Goal: Task Accomplishment & Management: Complete application form

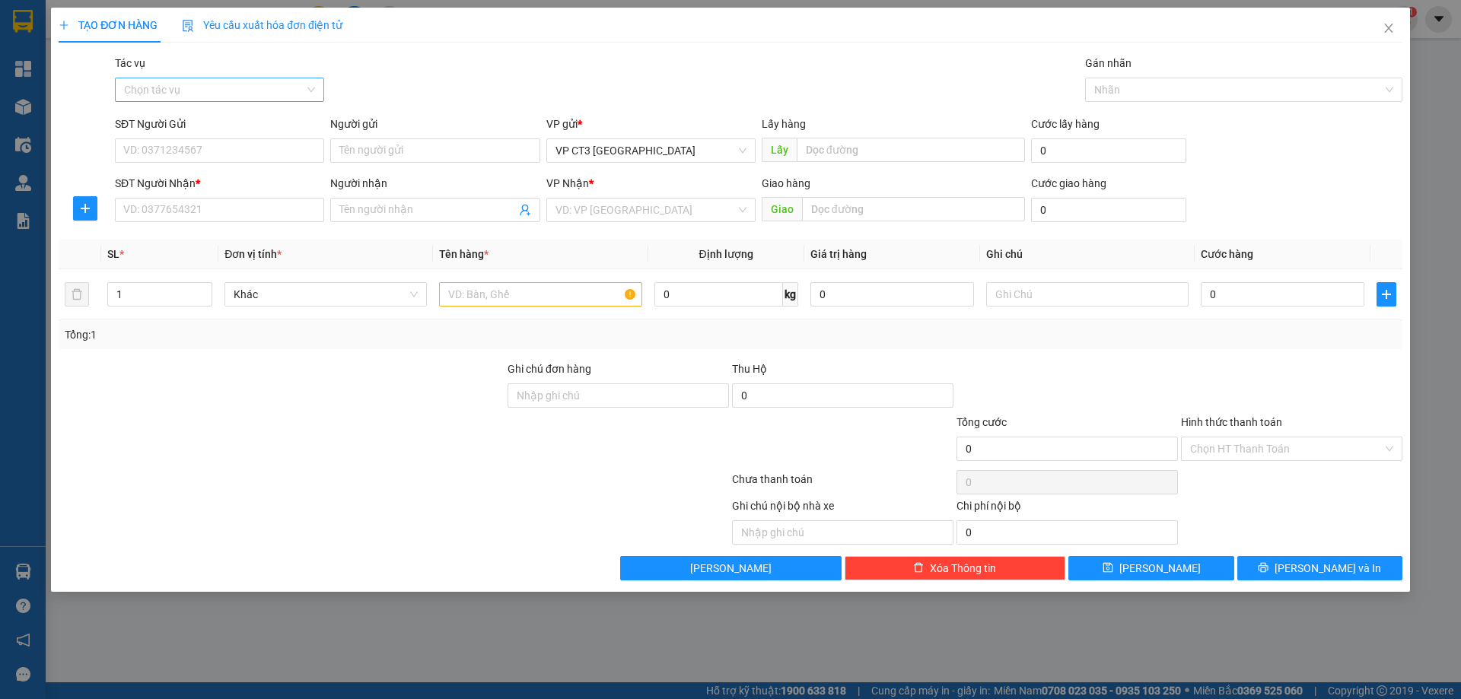
click at [251, 84] on input "Tác vụ" at bounding box center [214, 89] width 180 height 23
click at [234, 143] on div "Nhập hàng kho nhận" at bounding box center [219, 144] width 191 height 17
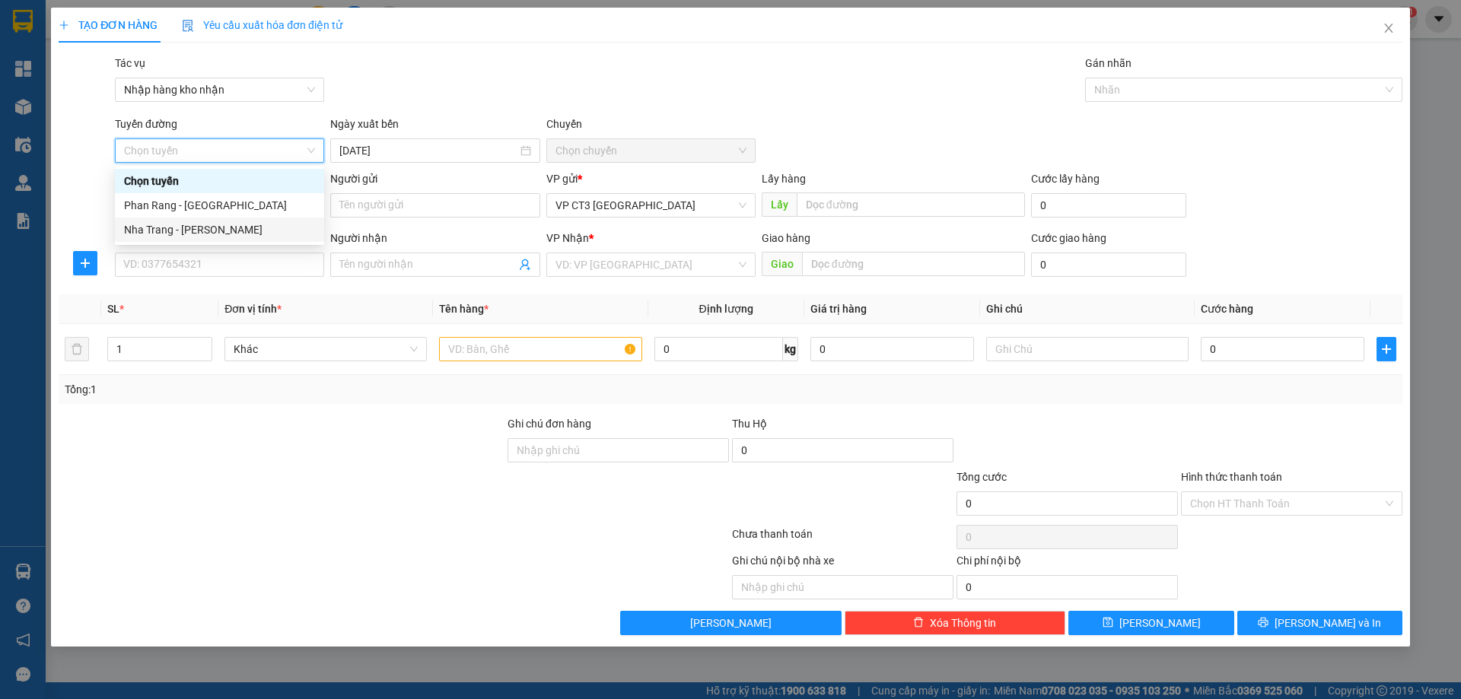
click at [240, 231] on div "Nha Trang - [PERSON_NAME]" at bounding box center [219, 229] width 191 height 17
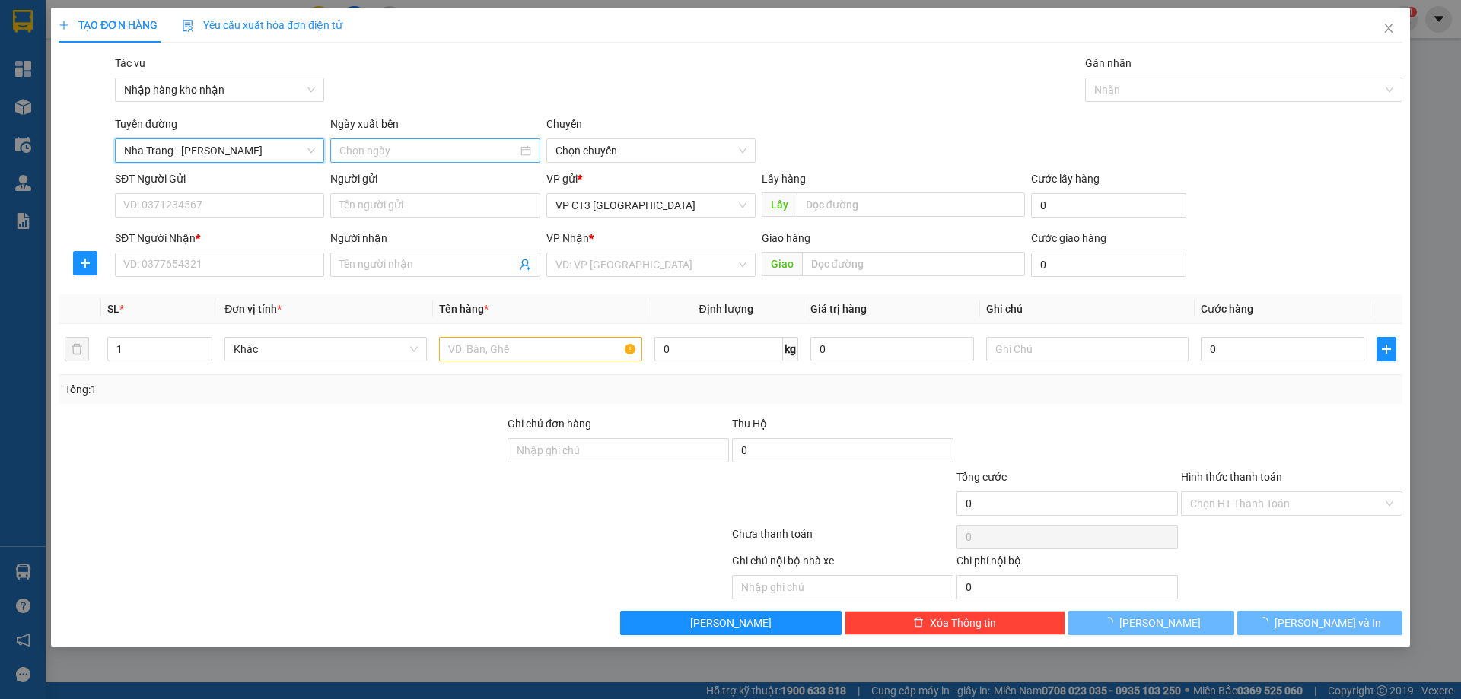
type input "[DATE]"
click at [685, 148] on span "04:30" at bounding box center [651, 150] width 191 height 23
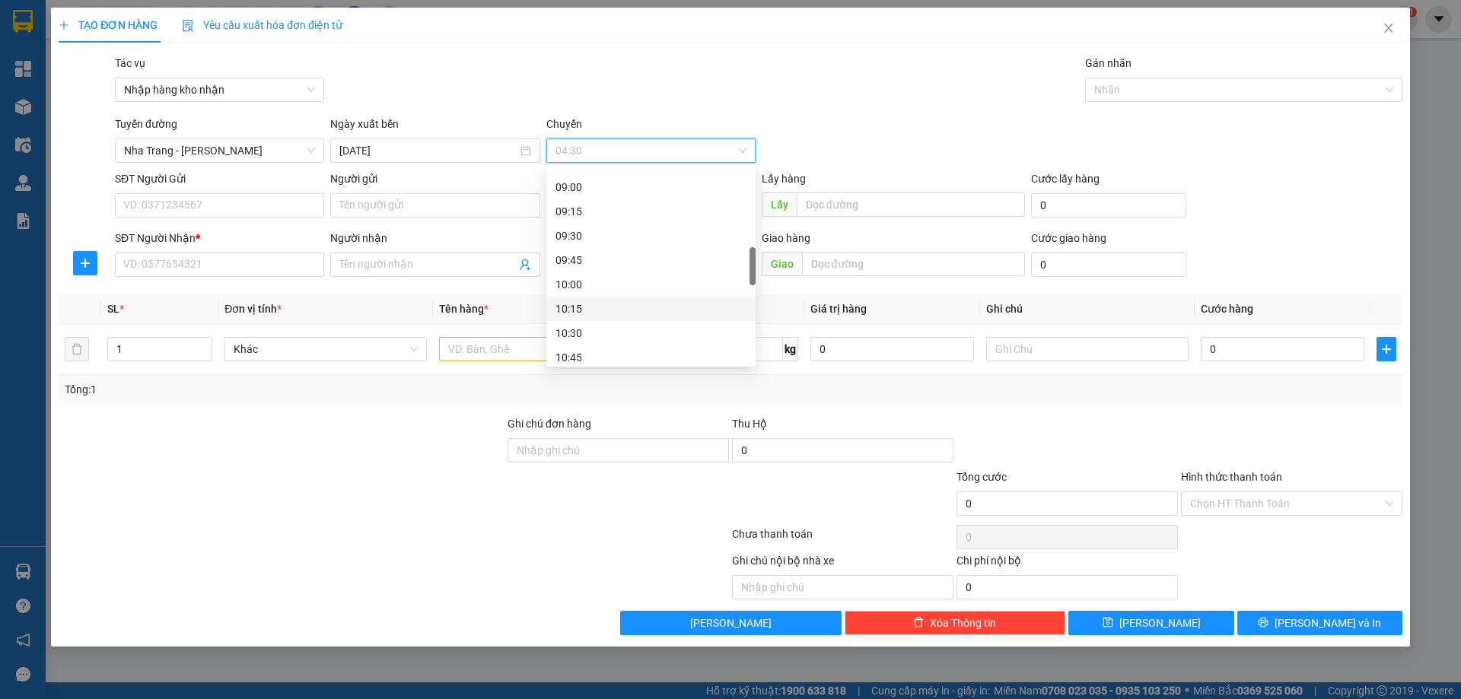
scroll to position [533, 0]
click at [581, 307] on div "11:00" at bounding box center [651, 306] width 191 height 17
click at [1143, 80] on div "Nhãn" at bounding box center [1243, 90] width 317 height 24
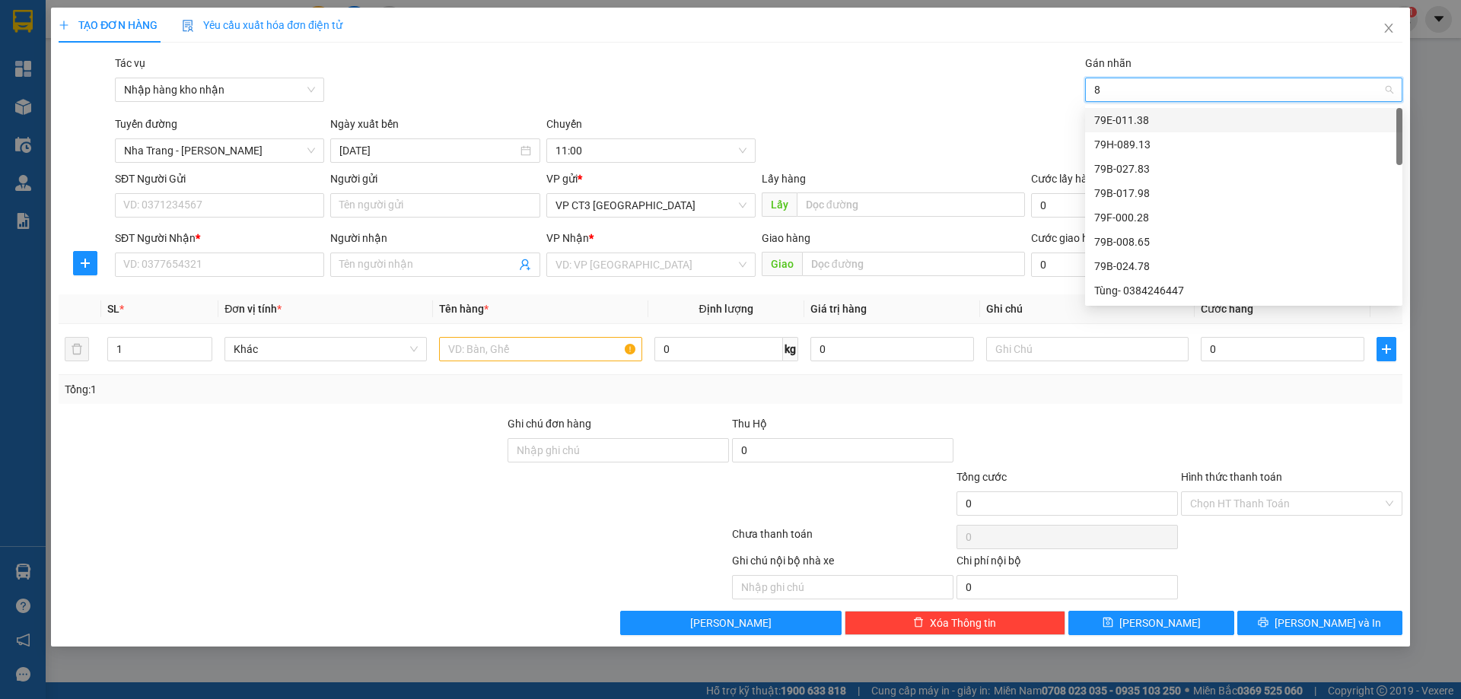
type input "89"
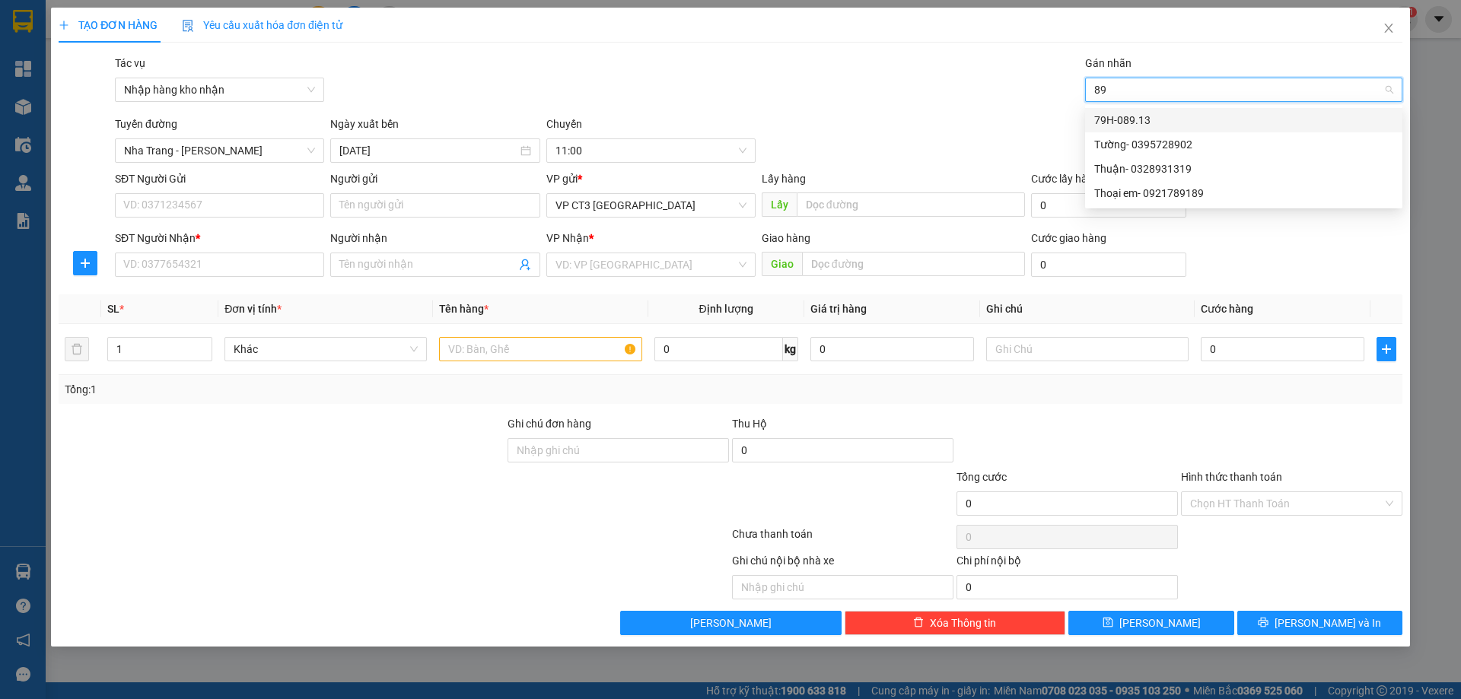
click at [1164, 128] on div "79H-089.13" at bounding box center [1243, 120] width 299 height 17
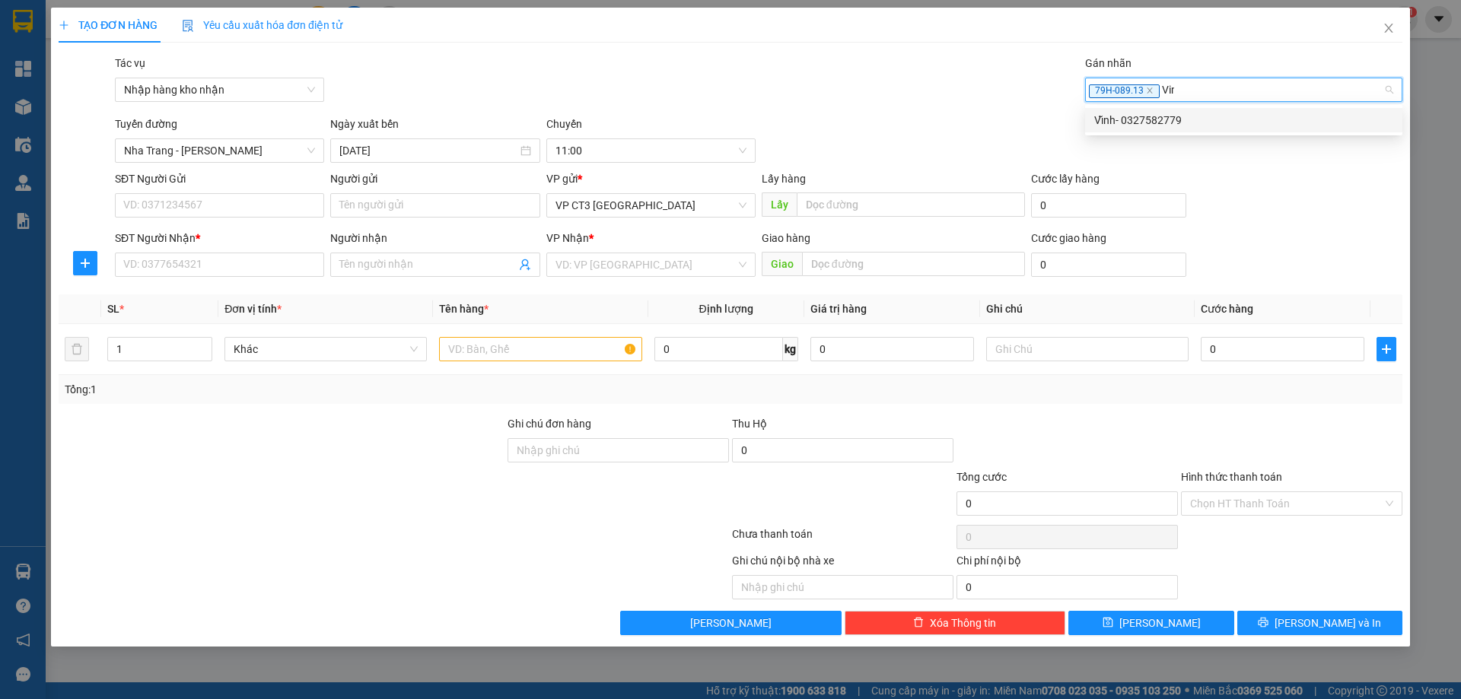
type input "Vinh"
click at [1238, 123] on div "Vĩnh- 0327582779" at bounding box center [1243, 120] width 299 height 17
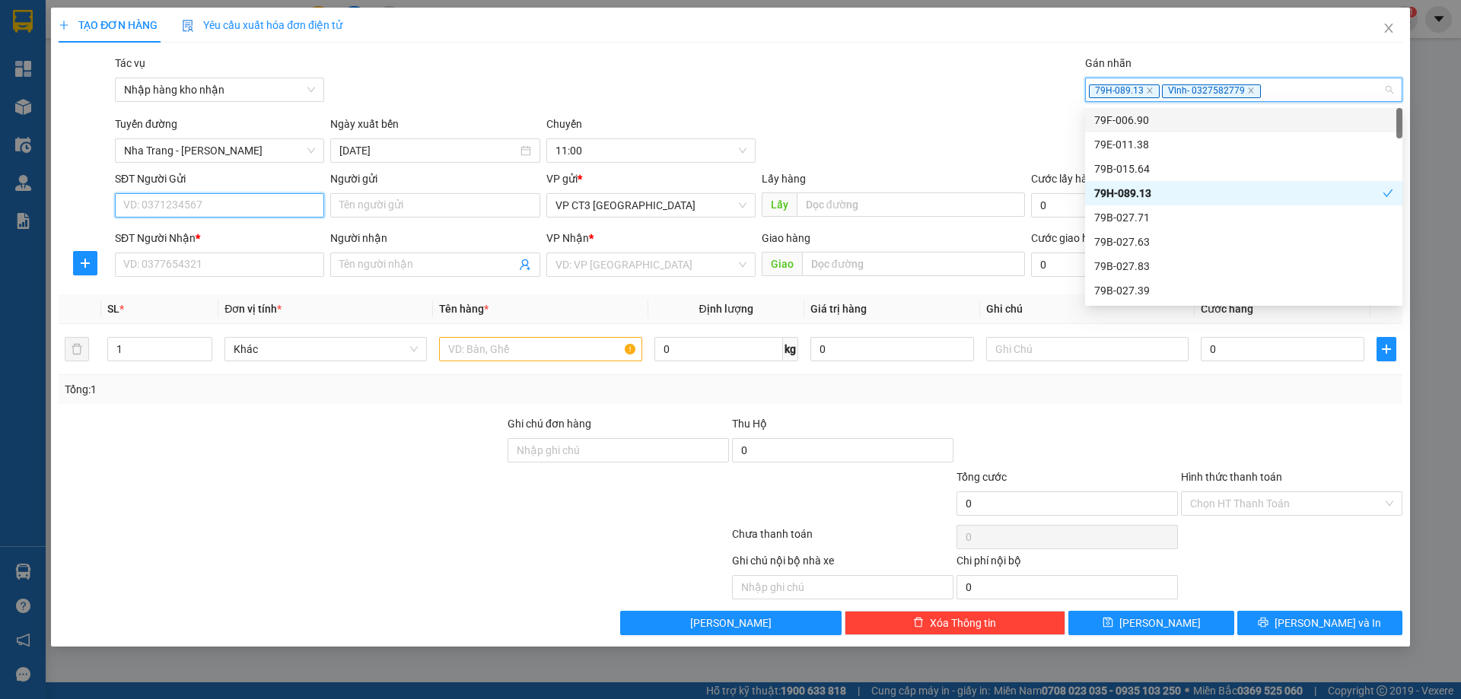
click at [254, 208] on input "SĐT Người Gửi" at bounding box center [219, 205] width 209 height 24
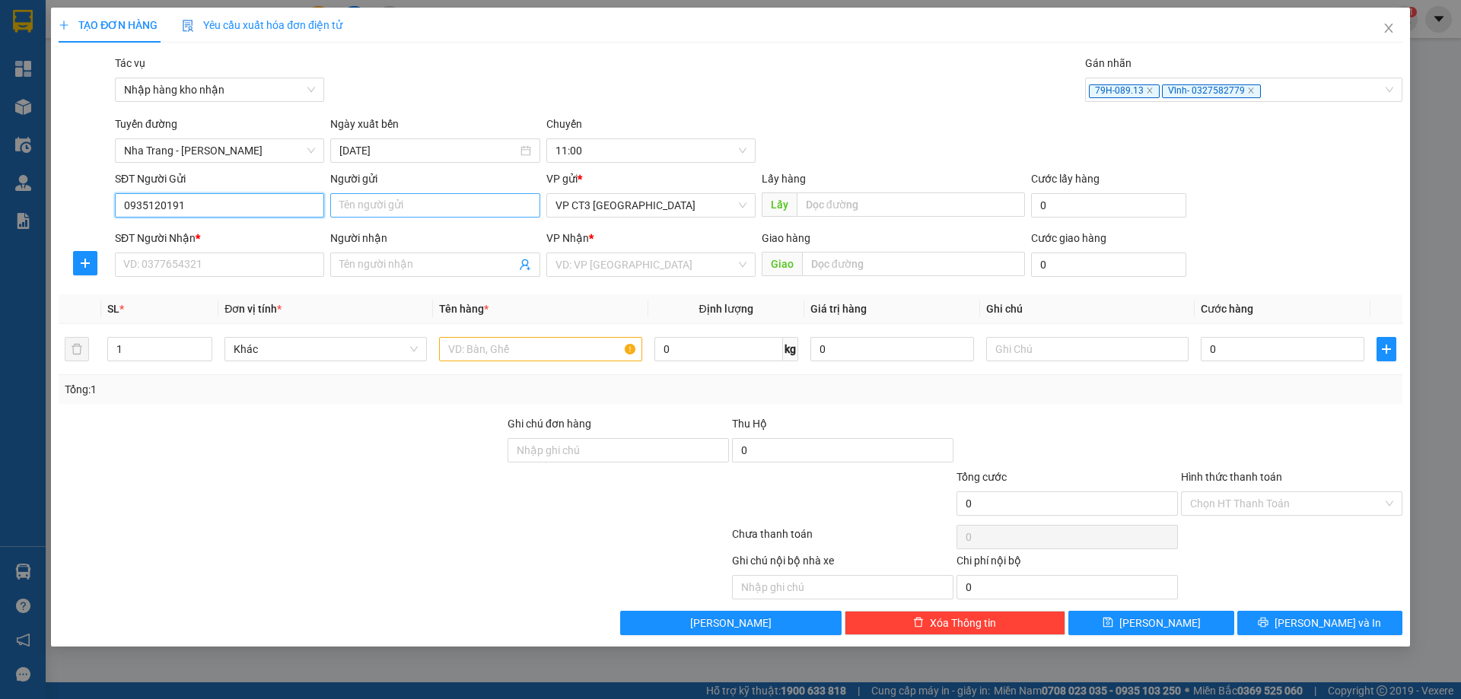
type input "0935120191"
click at [410, 199] on input "Người gửi" at bounding box center [434, 205] width 209 height 24
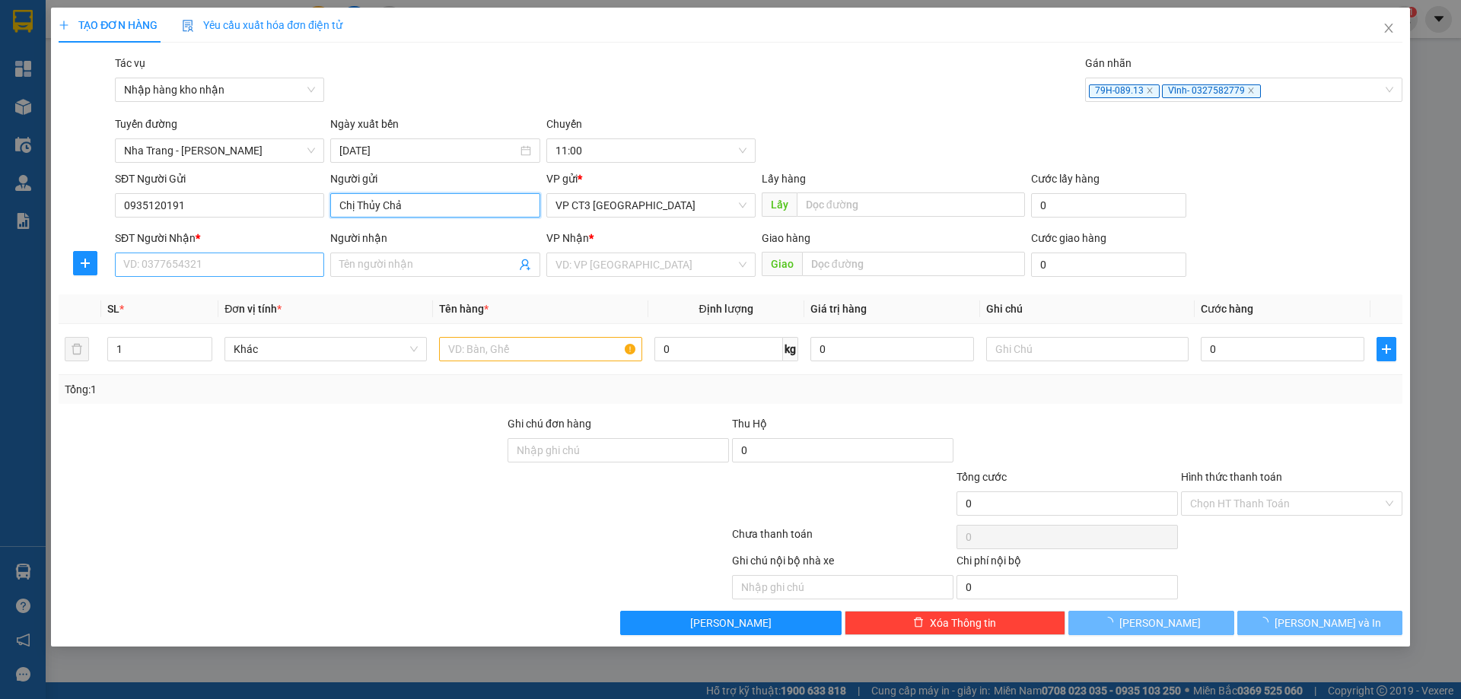
type input "Chị Thủy Chả"
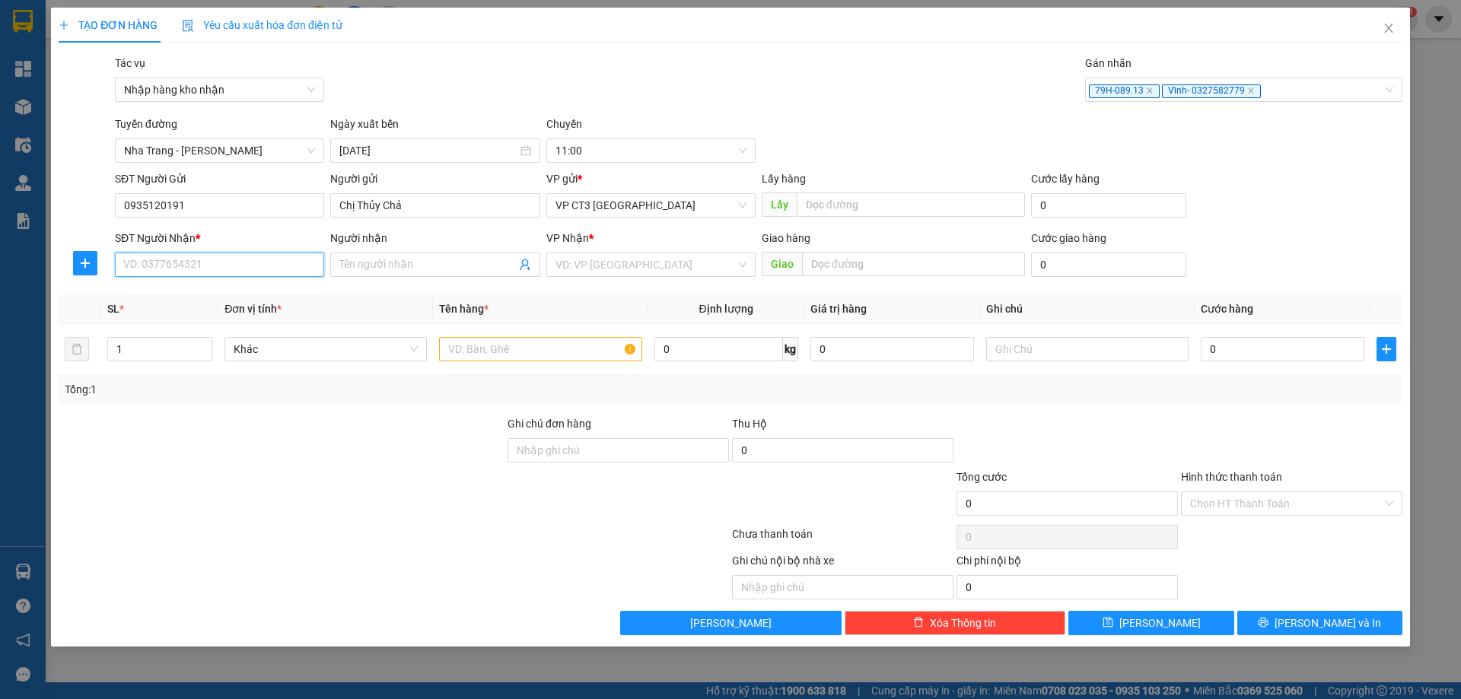
click at [250, 276] on input "SĐT Người Nhận *" at bounding box center [219, 265] width 209 height 24
type input "0918530010"
click at [397, 276] on span at bounding box center [434, 265] width 209 height 24
type input "Duyên"
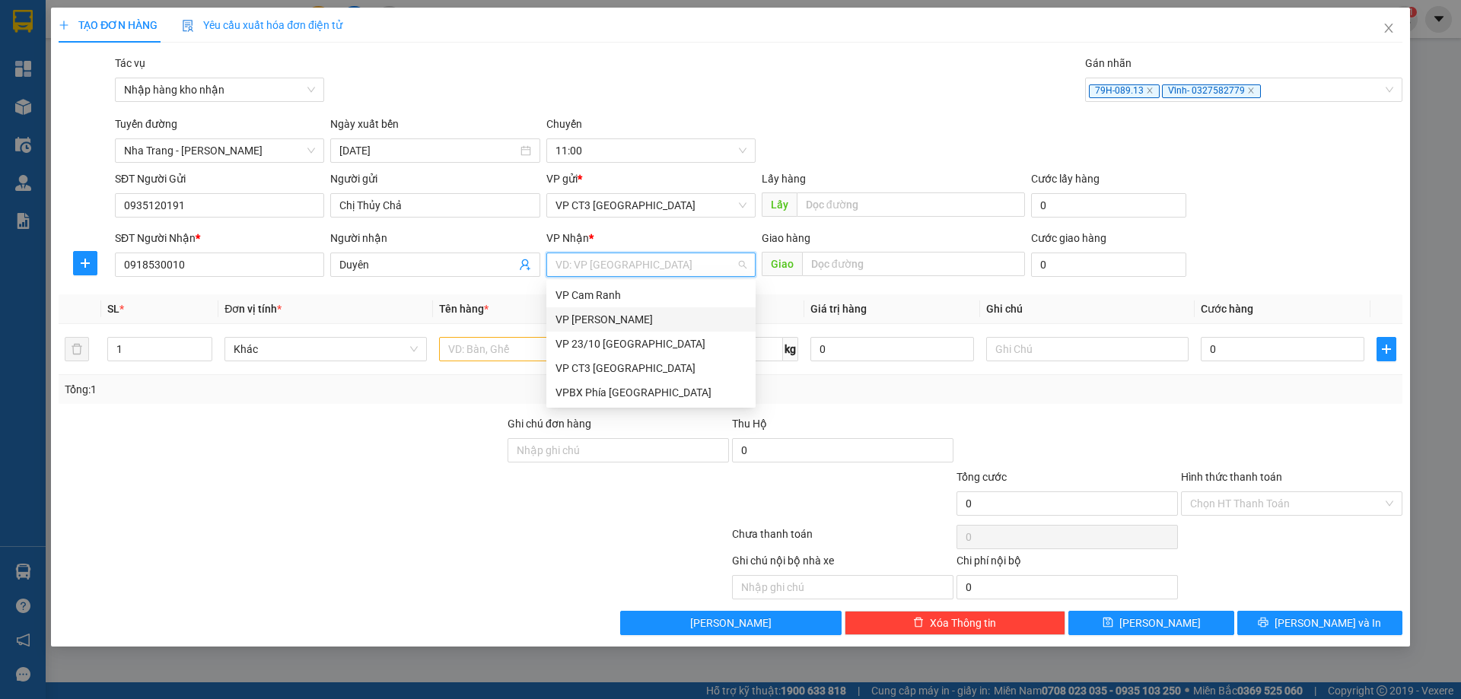
click at [635, 320] on div "VP [PERSON_NAME]" at bounding box center [651, 319] width 191 height 17
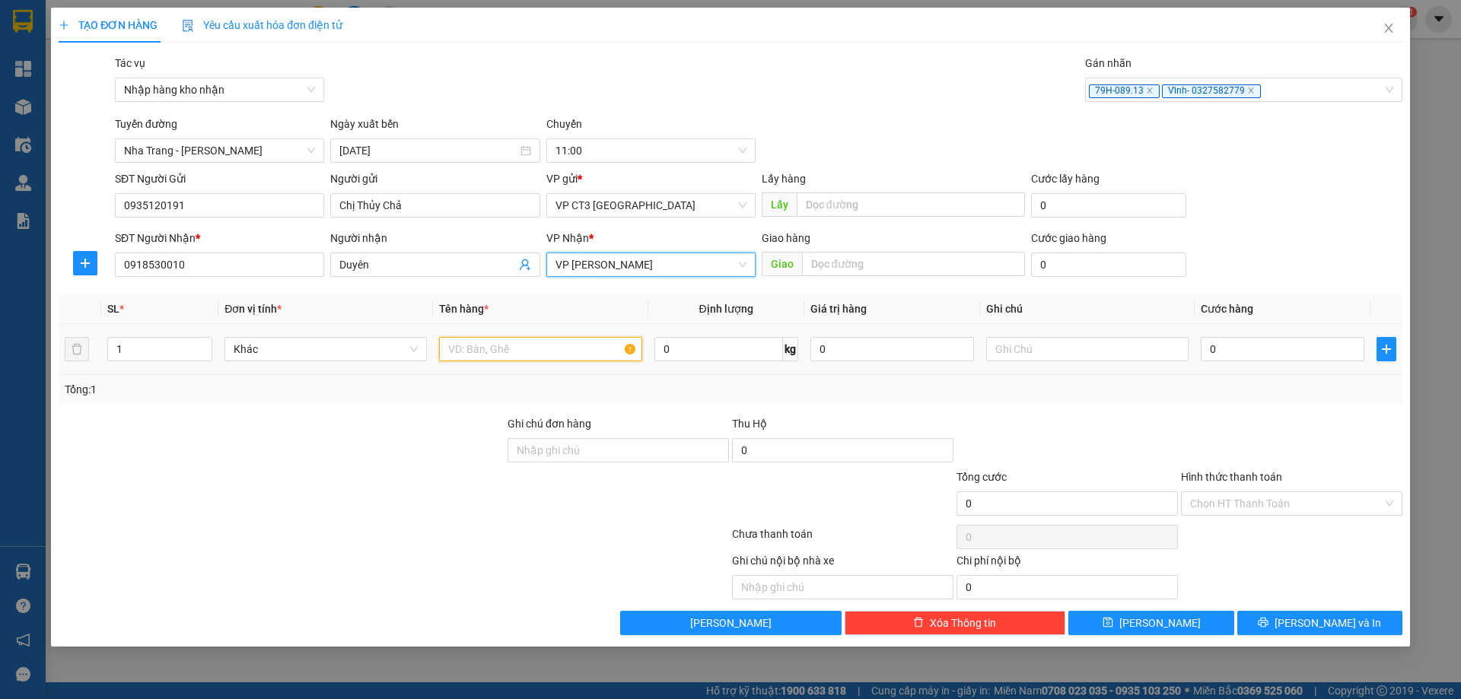
click at [463, 348] on input "text" at bounding box center [540, 349] width 202 height 24
type input "Bị"
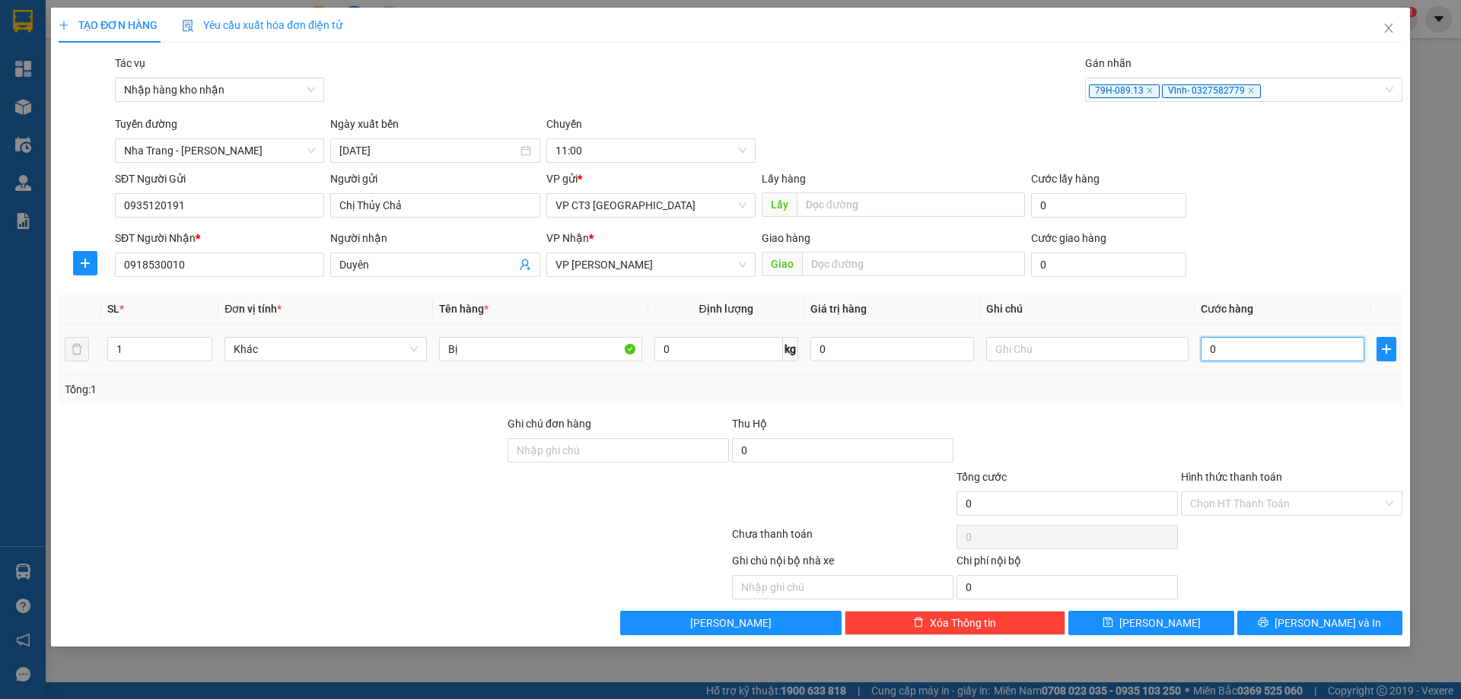
click at [1247, 352] on input "0" at bounding box center [1283, 349] width 164 height 24
type input "3"
type input "30"
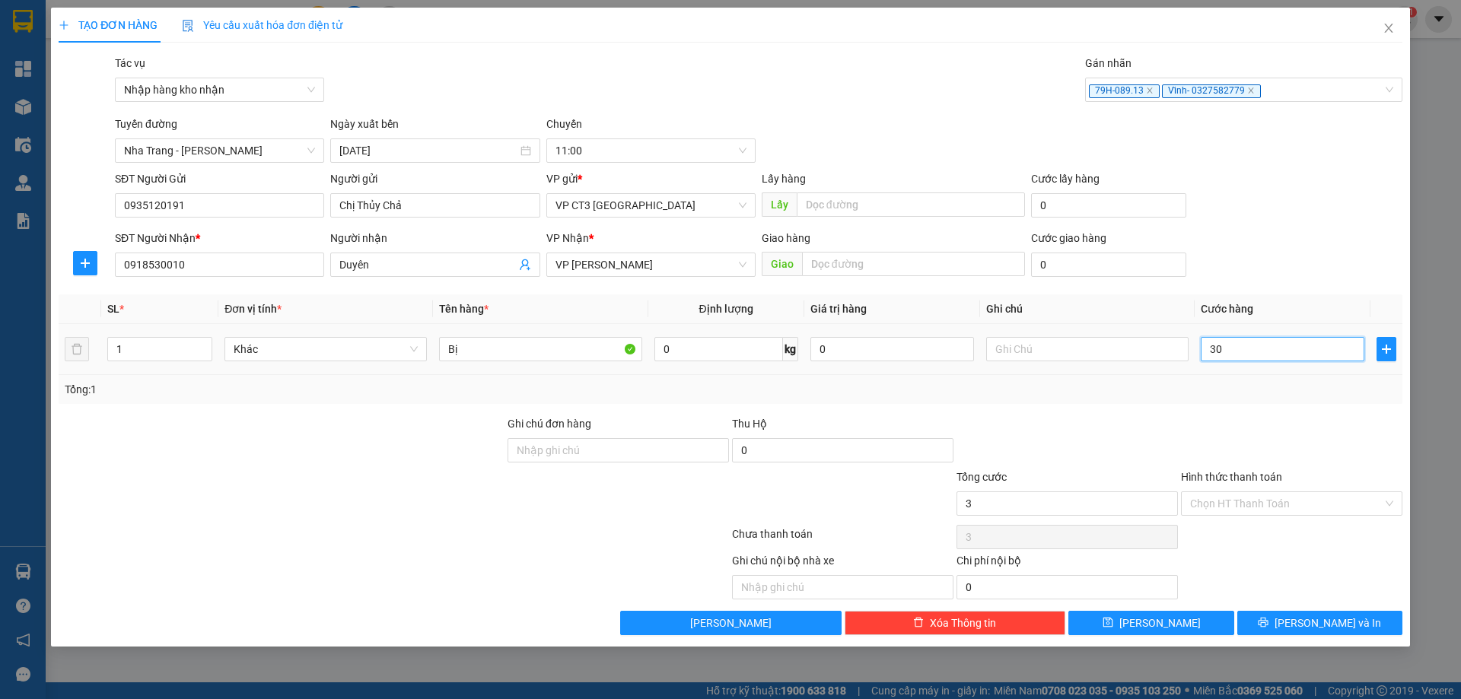
type input "30"
type input "300"
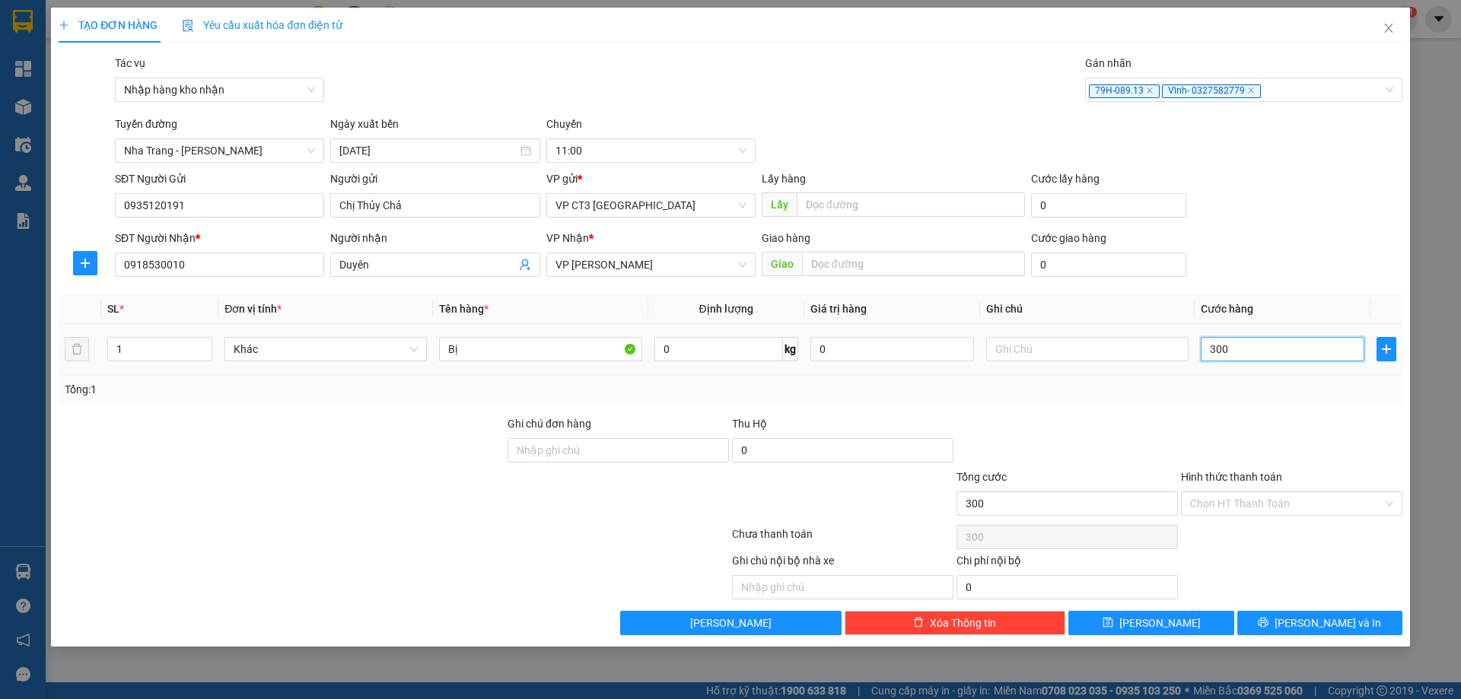
type input "3.000"
type input "30.000"
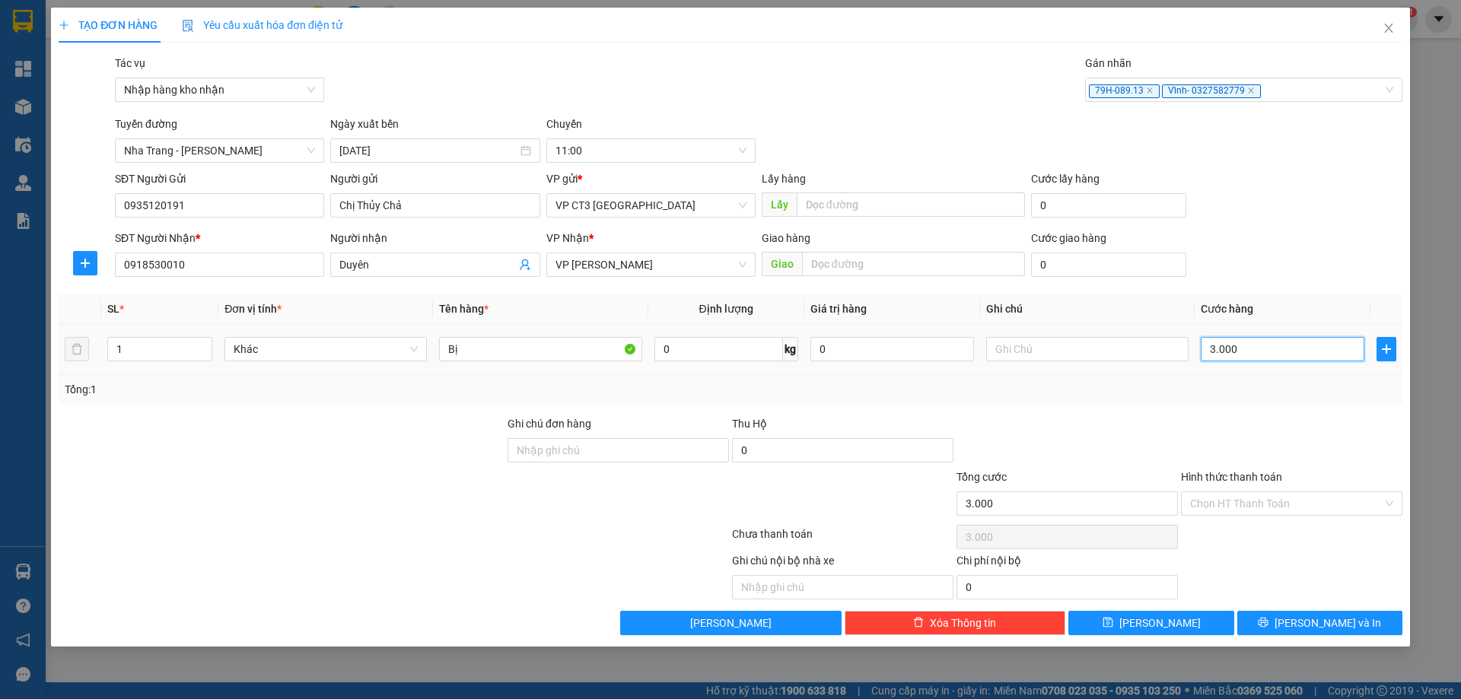
type input "30.000"
click at [1318, 626] on span "[PERSON_NAME] và In" at bounding box center [1328, 623] width 107 height 17
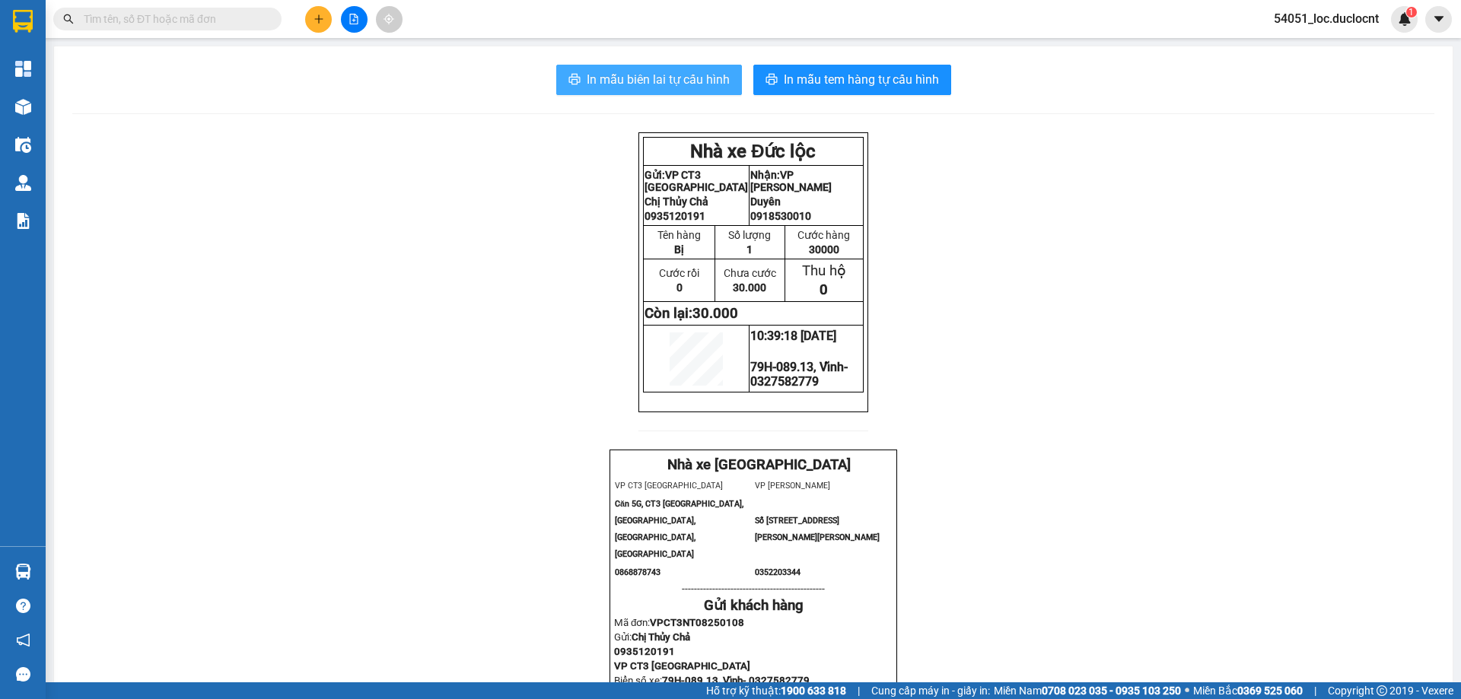
click at [631, 65] on button "In mẫu biên lai tự cấu hình" at bounding box center [649, 80] width 186 height 30
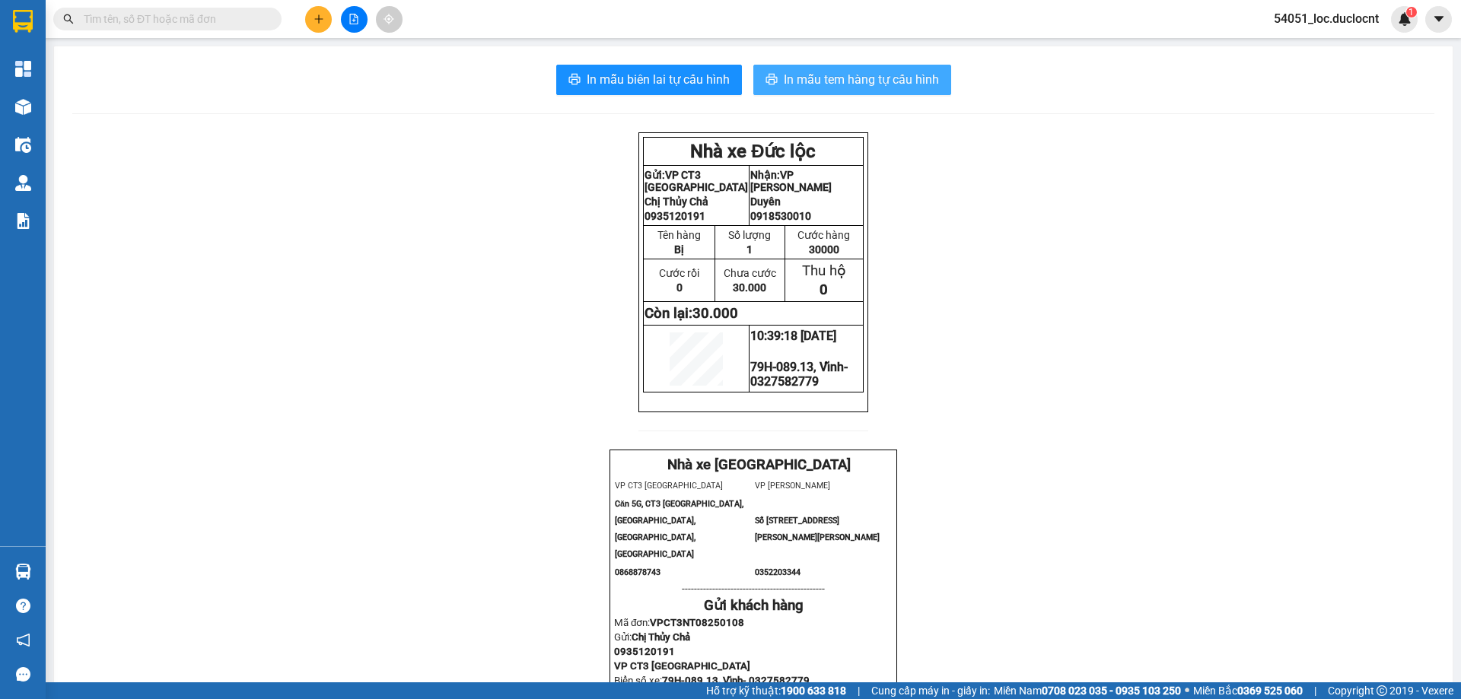
click at [875, 86] on span "In mẫu tem hàng tự cấu hình" at bounding box center [861, 79] width 155 height 19
